Goal: Information Seeking & Learning: Understand process/instructions

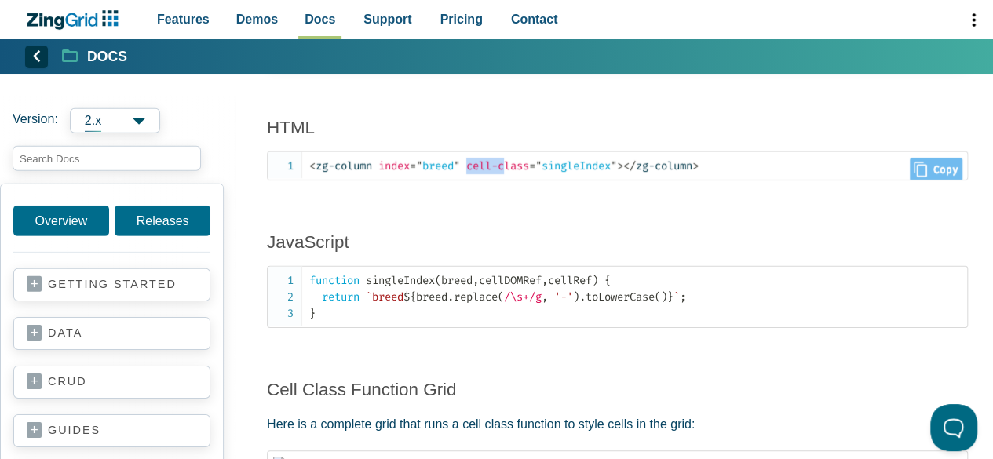
scroll to position [2, 0]
drag, startPoint x: 475, startPoint y: 242, endPoint x: 530, endPoint y: 249, distance: 55.3
click at [529, 171] on span "cell-class" at bounding box center [497, 164] width 63 height 13
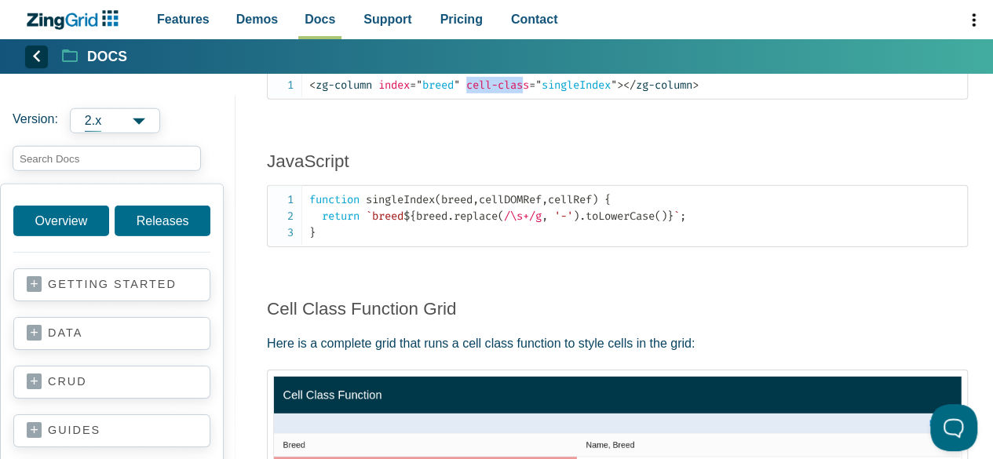
scroll to position [2397, 0]
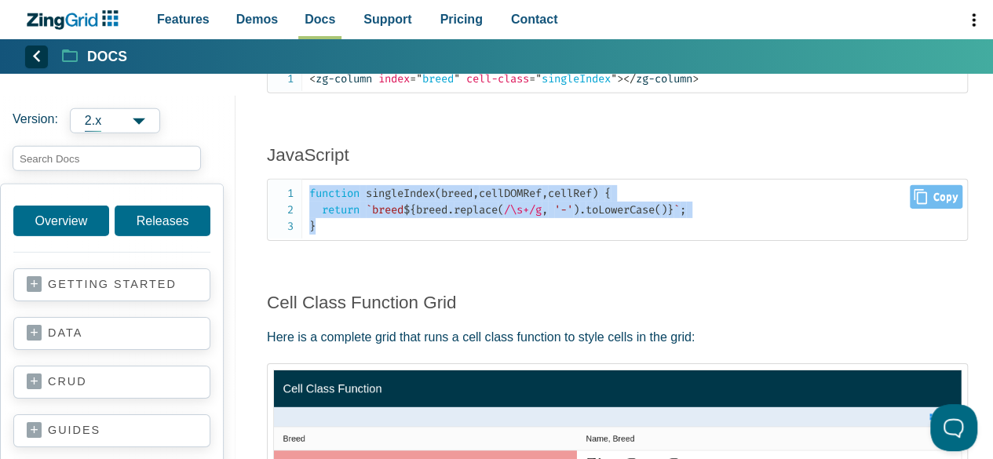
drag, startPoint x: 321, startPoint y: 301, endPoint x: 307, endPoint y: 266, distance: 37.3
click at [307, 241] on pre "function singleIndex ( breed , cellDOMRef , cellRef ) { return `breed ${ breed …" at bounding box center [617, 210] width 701 height 62
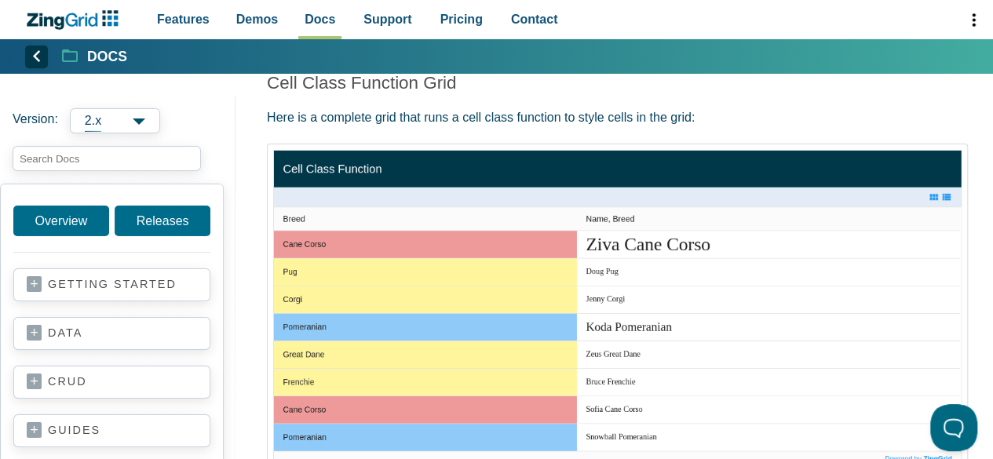
scroll to position [2618, 0]
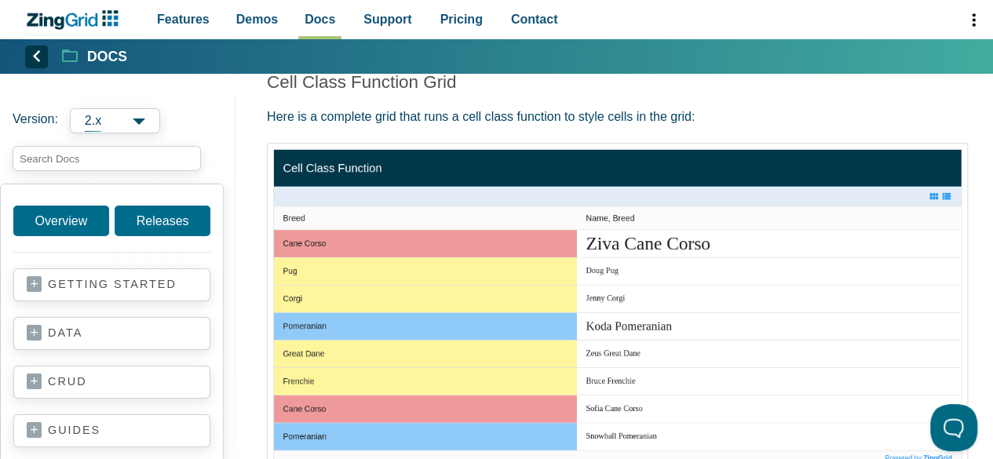
click at [405, 323] on img "App Content" at bounding box center [617, 307] width 688 height 316
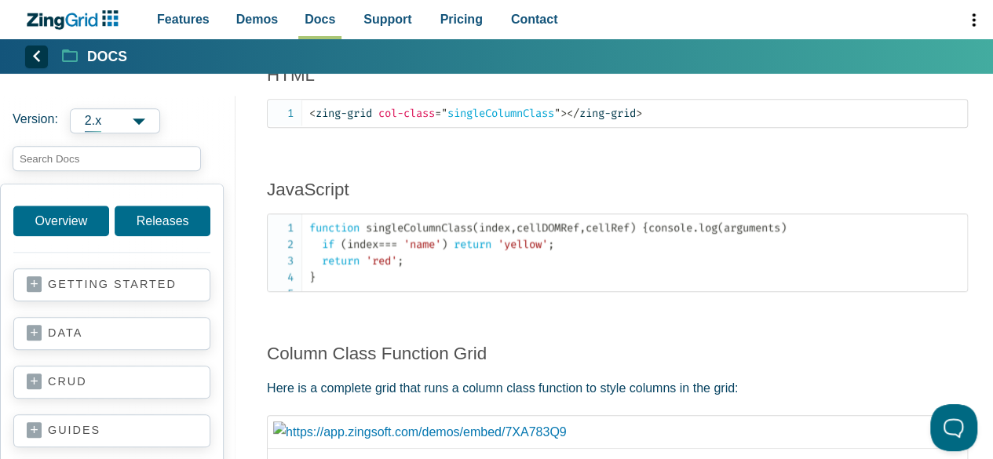
scroll to position [3620, 0]
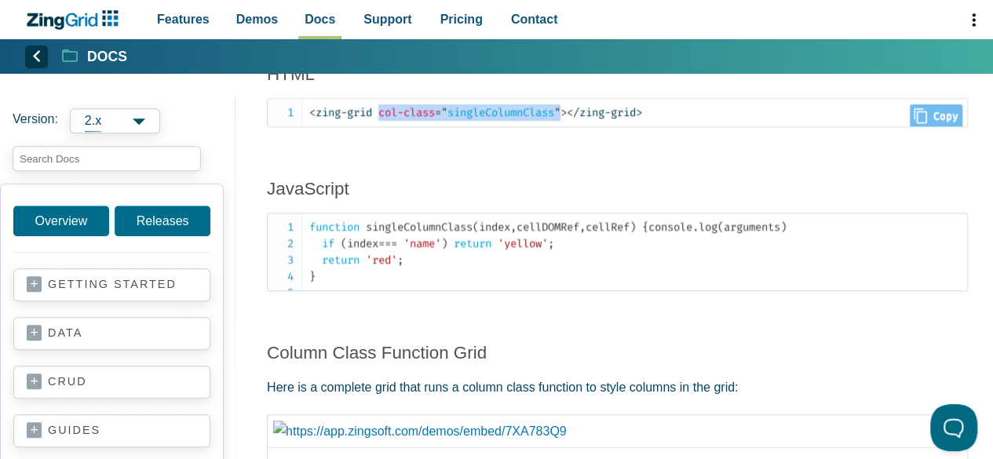
drag, startPoint x: 382, startPoint y: 184, endPoint x: 570, endPoint y: 188, distance: 187.6
click at [567, 119] on span "< zing-grid col-class = " singleColumnClass " >" at bounding box center [437, 112] width 257 height 13
copy span "col-class = " singleColumnClass ""
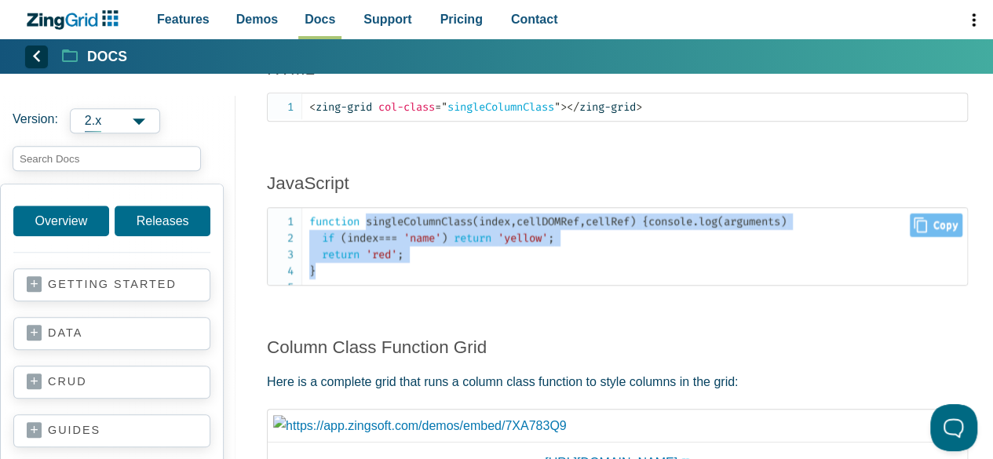
drag, startPoint x: 318, startPoint y: 357, endPoint x: 368, endPoint y: 301, distance: 75.6
click at [368, 279] on code "function singleColumnClass ( index , cellDOMRef , cellRef ) { console . log ( a…" at bounding box center [638, 246] width 658 height 66
copy code "singleColumnClass ( index , cellDOMRef , cellRef ) { console . log ( arguments …"
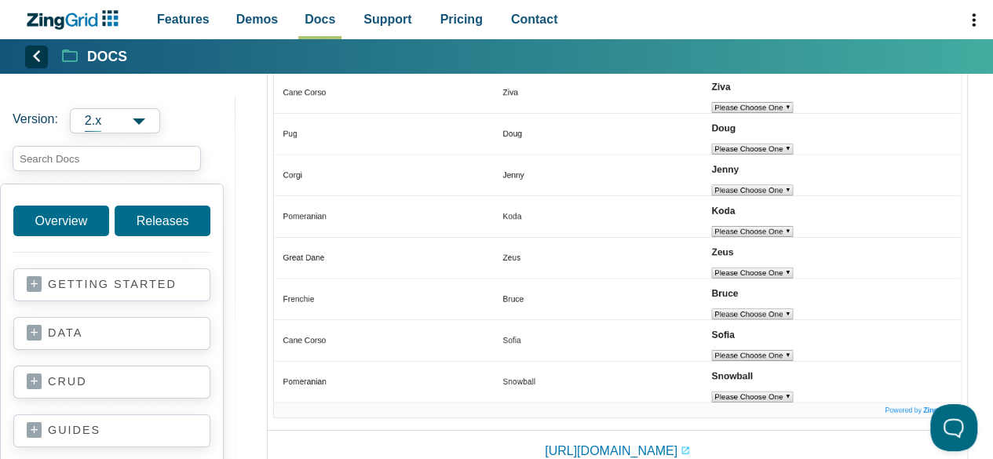
scroll to position [5785, 0]
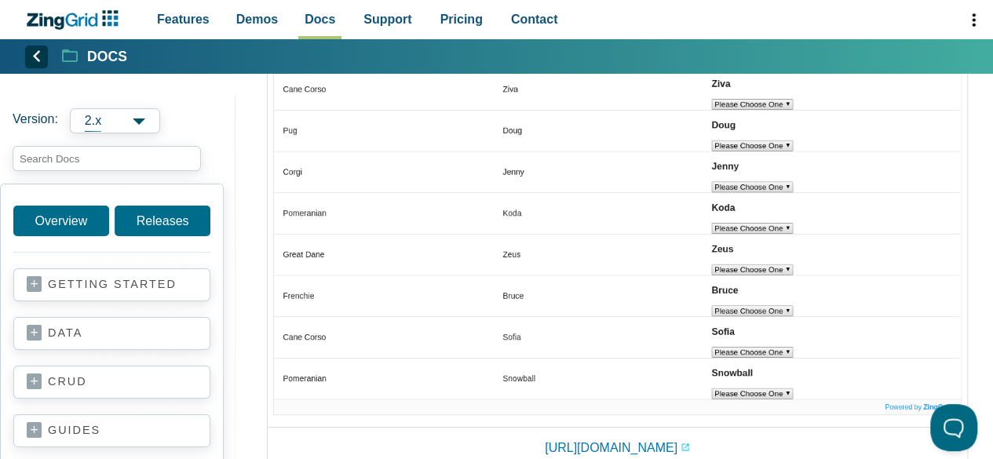
click at [771, 302] on img "App Content" at bounding box center [617, 201] width 688 height 427
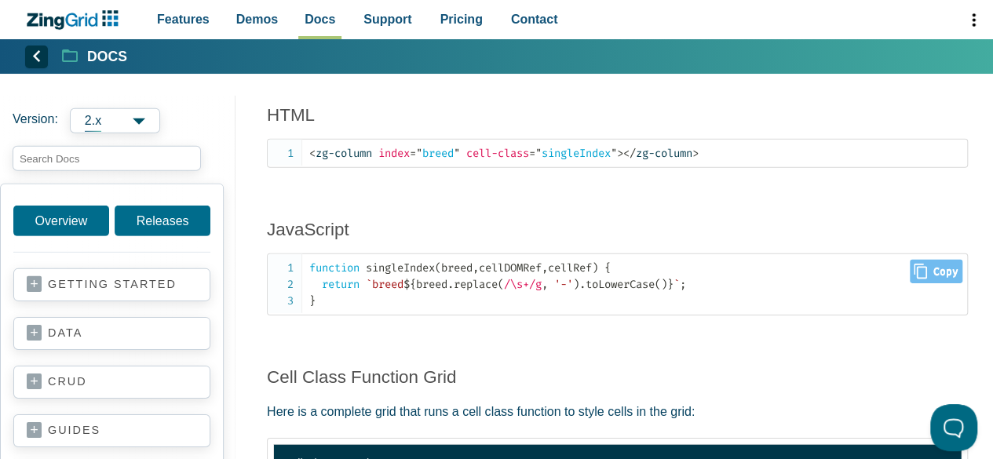
scroll to position [2322, 0]
